Goal: Unclear: Browse casually

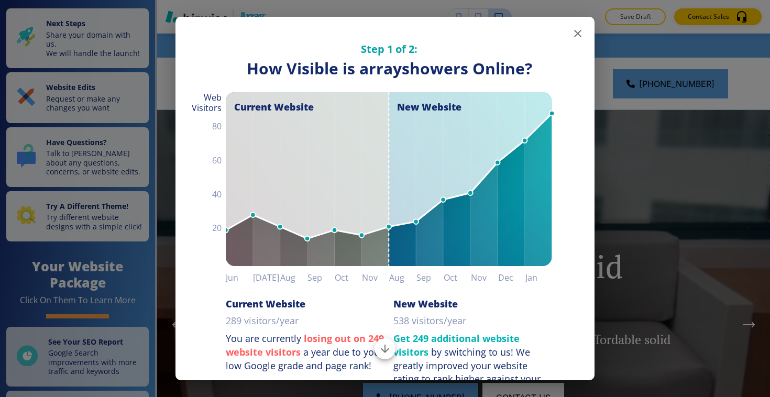
click at [578, 31] on icon "button" at bounding box center [577, 33] width 13 height 13
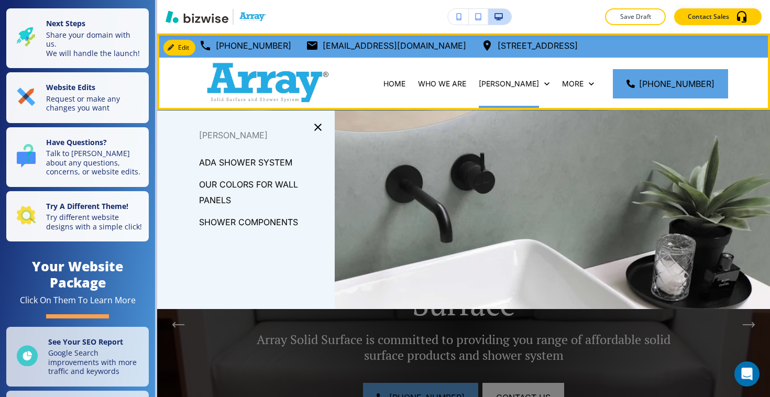
click at [356, 91] on div "HOME WHO WE ARE ADA SHOWER ARRAY SOLID SURFACE SERVICES TECHNICAL DATA ORDER SA…" at bounding box center [463, 84] width 613 height 52
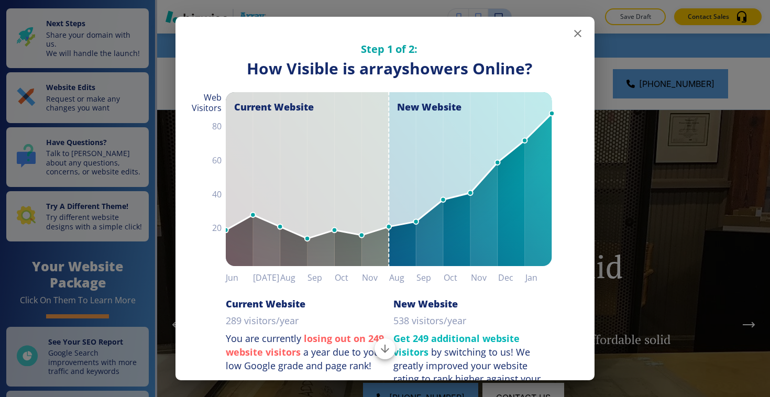
click at [577, 35] on icon "button" at bounding box center [577, 33] width 13 height 13
click at [580, 26] on button "button" at bounding box center [577, 33] width 21 height 21
click at [571, 40] on button "button" at bounding box center [577, 33] width 21 height 21
